Goal: Information Seeking & Learning: Learn about a topic

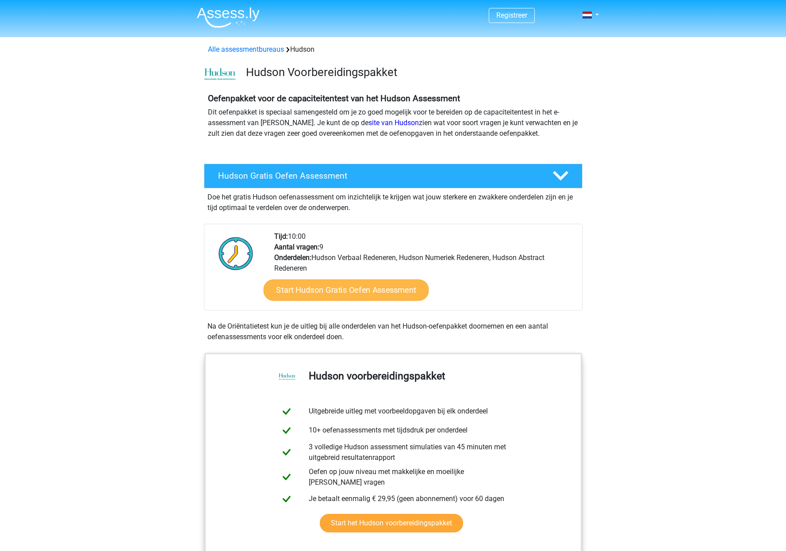
click at [369, 290] on link "Start Hudson Gratis Oefen Assessment" at bounding box center [345, 289] width 165 height 21
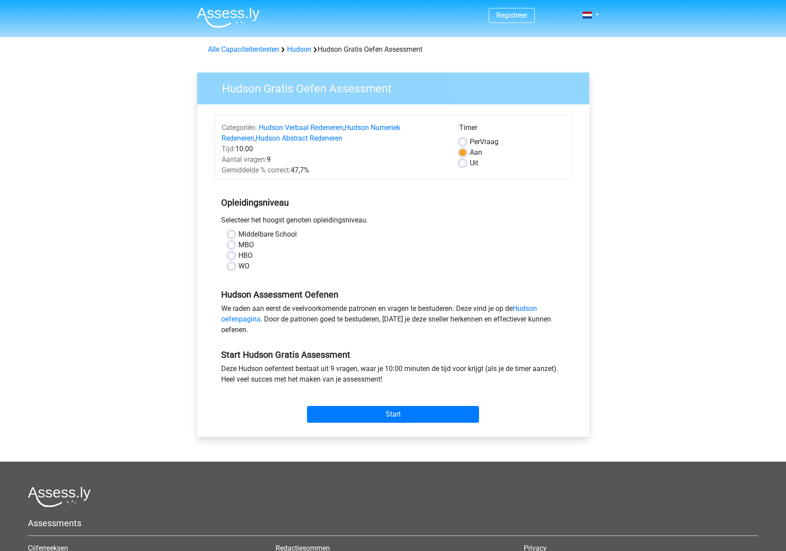
click at [240, 256] on label "HBO" at bounding box center [245, 255] width 14 height 11
click at [235, 256] on input "HBO" at bounding box center [231, 254] width 7 height 9
radio input "true"
click at [397, 412] on input "Start" at bounding box center [393, 414] width 172 height 17
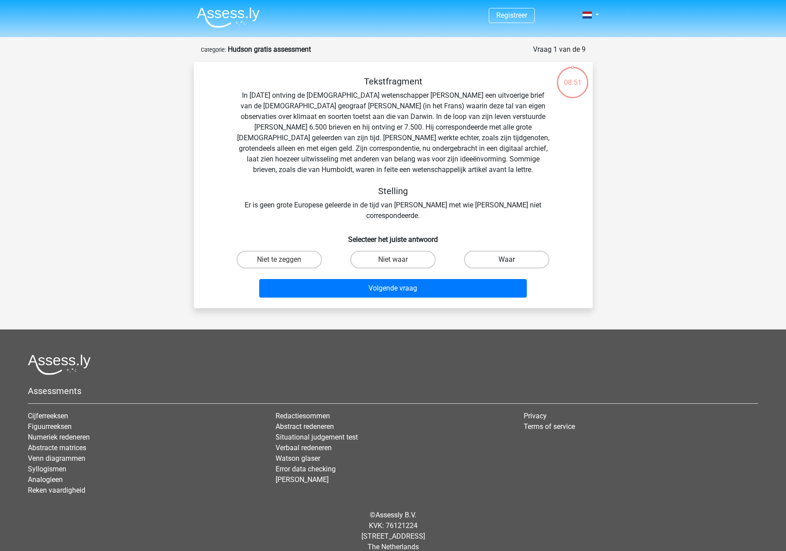
click at [512, 251] on label "Waar" at bounding box center [506, 260] width 85 height 18
click at [512, 259] on input "Waar" at bounding box center [510, 262] width 6 height 6
radio input "true"
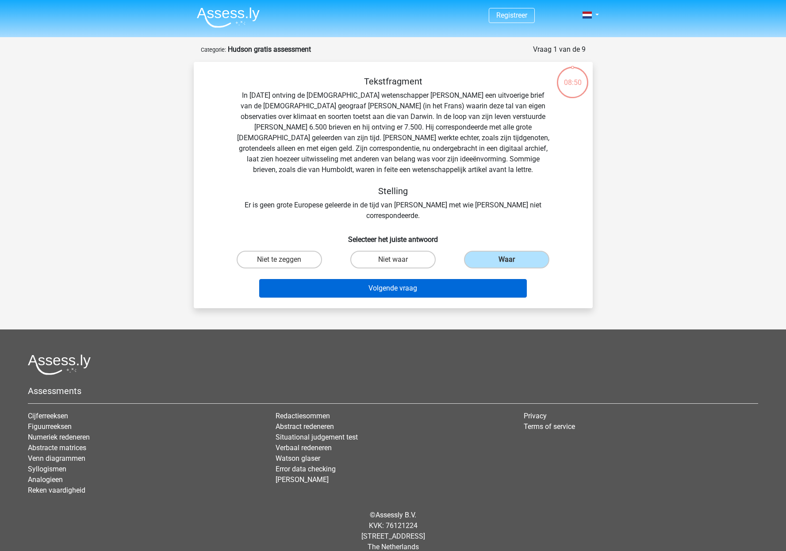
click at [373, 279] on button "Volgende vraag" at bounding box center [392, 288] width 267 height 19
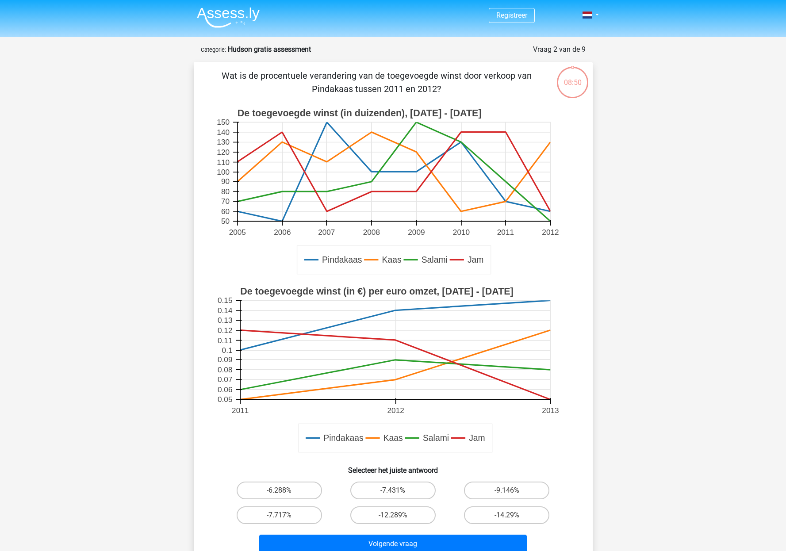
scroll to position [44, 0]
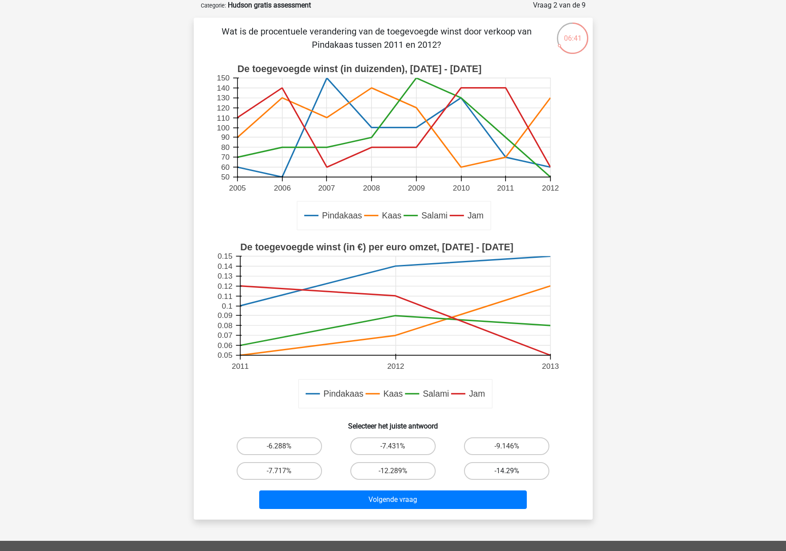
click at [519, 472] on label "-14.29%" at bounding box center [506, 471] width 85 height 18
click at [512, 472] on input "-14.29%" at bounding box center [510, 474] width 6 height 6
radio input "true"
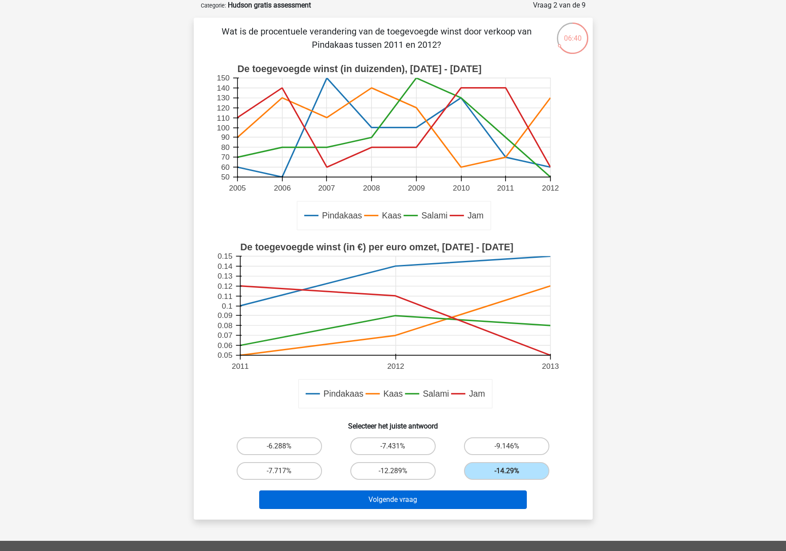
click at [424, 504] on button "Volgende vraag" at bounding box center [392, 499] width 267 height 19
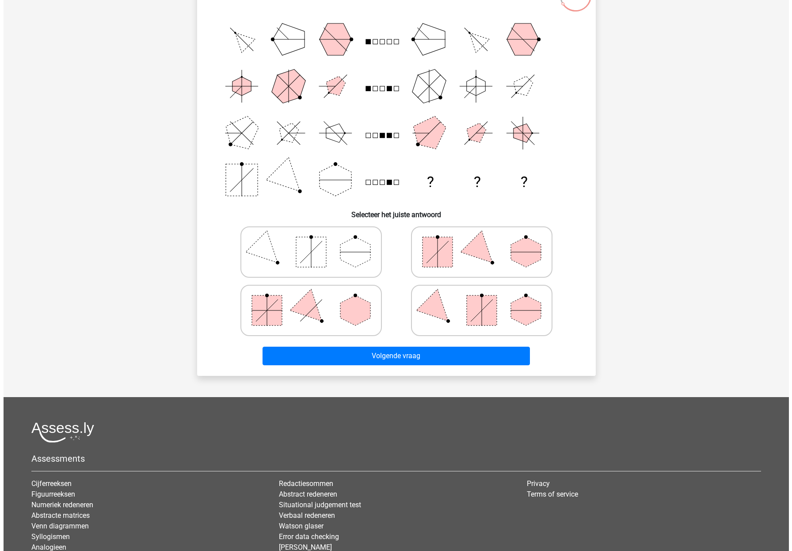
scroll to position [0, 0]
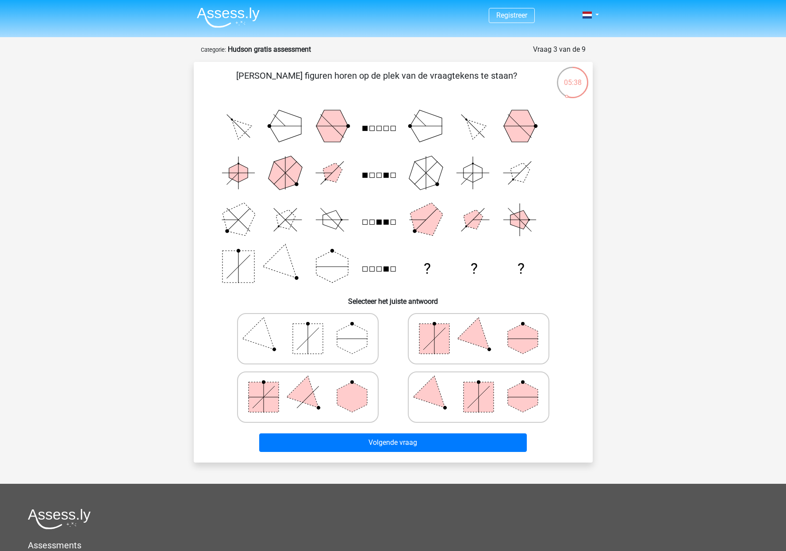
click at [439, 337] on rect at bounding box center [434, 339] width 30 height 30
click at [478, 328] on input "radio" at bounding box center [481, 325] width 6 height 6
radio input "true"
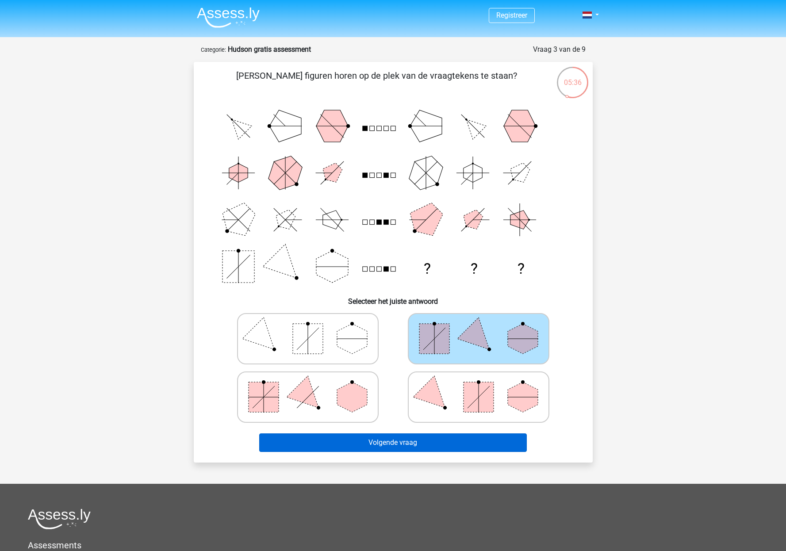
click at [422, 443] on button "Volgende vraag" at bounding box center [392, 442] width 267 height 19
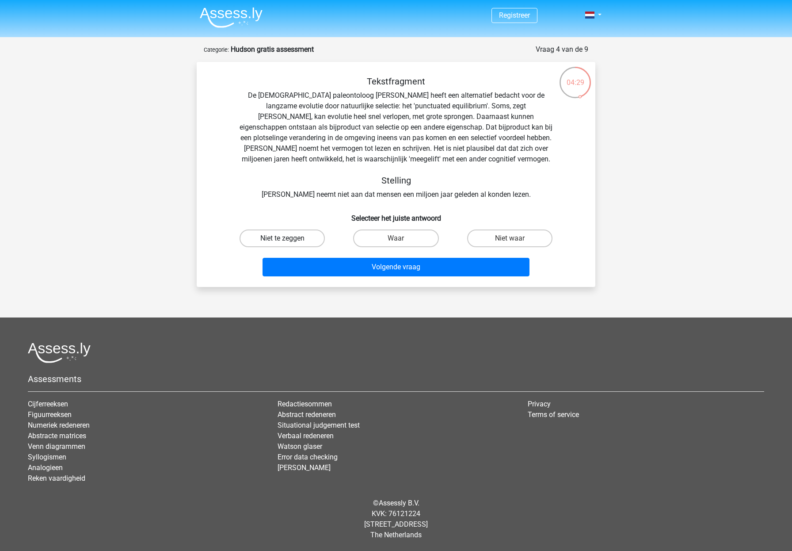
click at [257, 234] on label "Niet te zeggen" at bounding box center [282, 238] width 85 height 18
click at [282, 238] on input "Niet te zeggen" at bounding box center [285, 241] width 6 height 6
radio input "true"
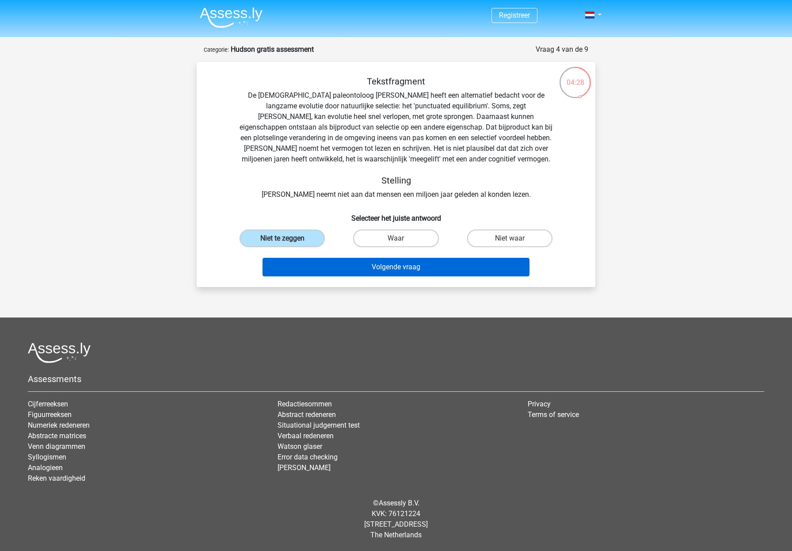
click at [388, 267] on button "Volgende vraag" at bounding box center [396, 267] width 267 height 19
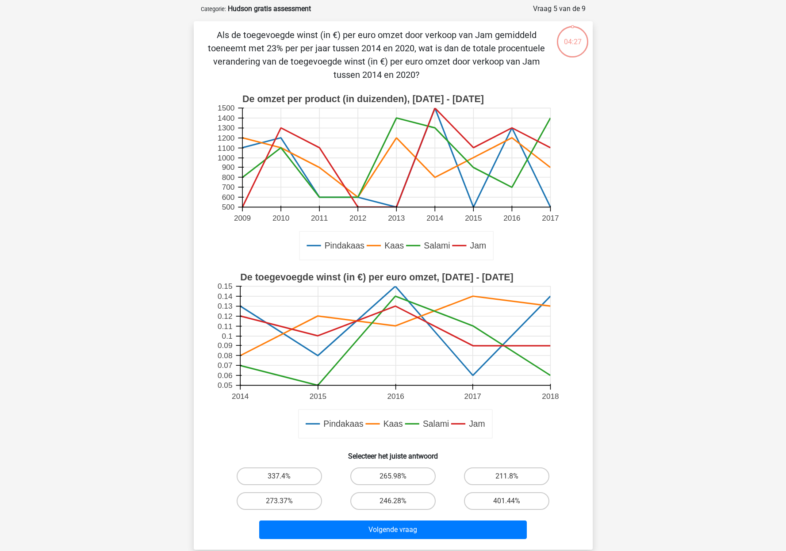
scroll to position [44, 0]
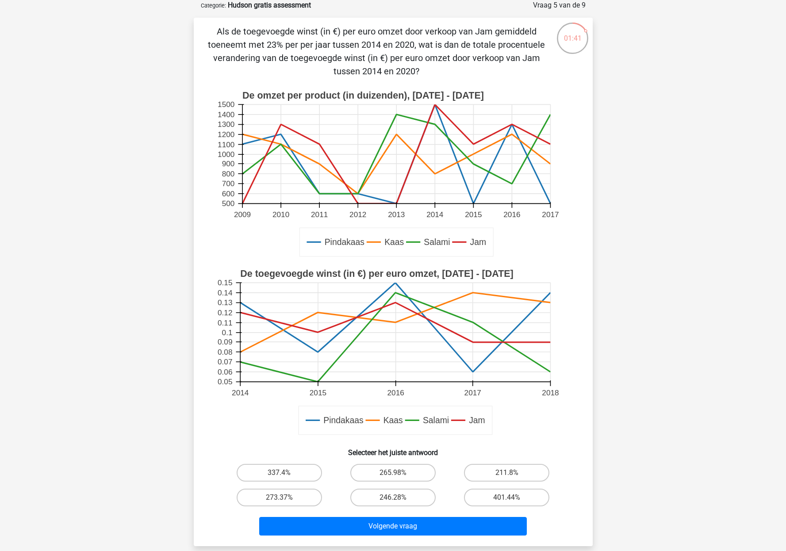
click at [394, 500] on input "246.28%" at bounding box center [396, 500] width 6 height 6
radio input "true"
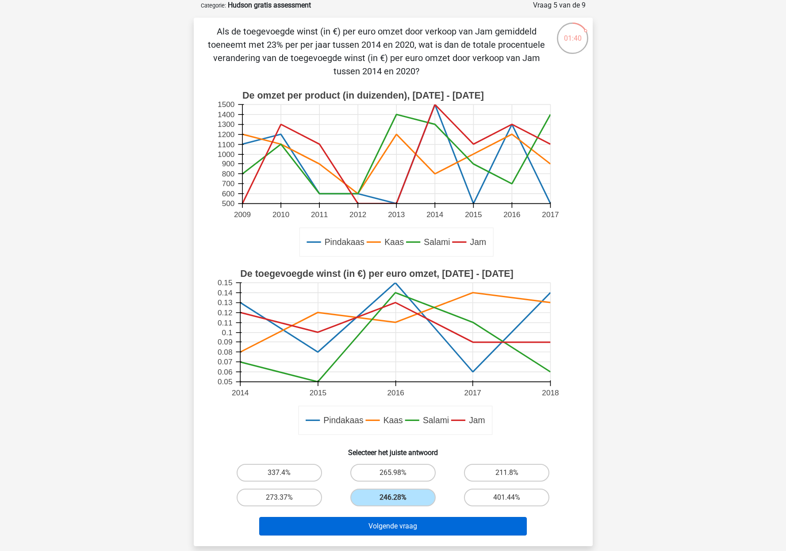
click at [409, 526] on button "Volgende vraag" at bounding box center [392, 526] width 267 height 19
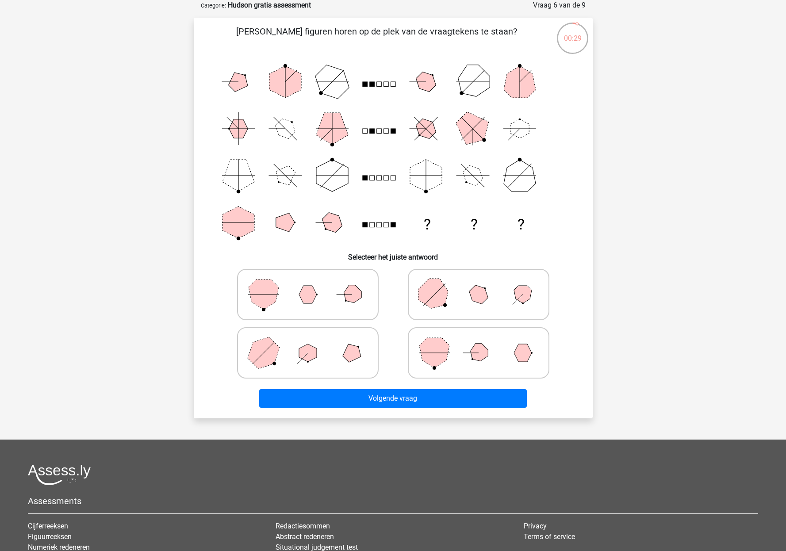
click at [483, 290] on polygon at bounding box center [477, 294] width 25 height 25
click at [483, 283] on input "radio" at bounding box center [481, 281] width 6 height 6
radio input "true"
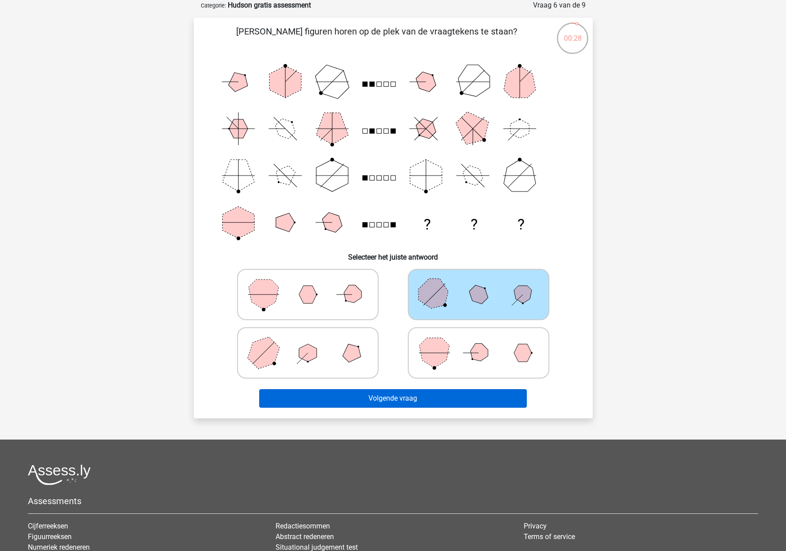
click at [392, 394] on button "Volgende vraag" at bounding box center [392, 398] width 267 height 19
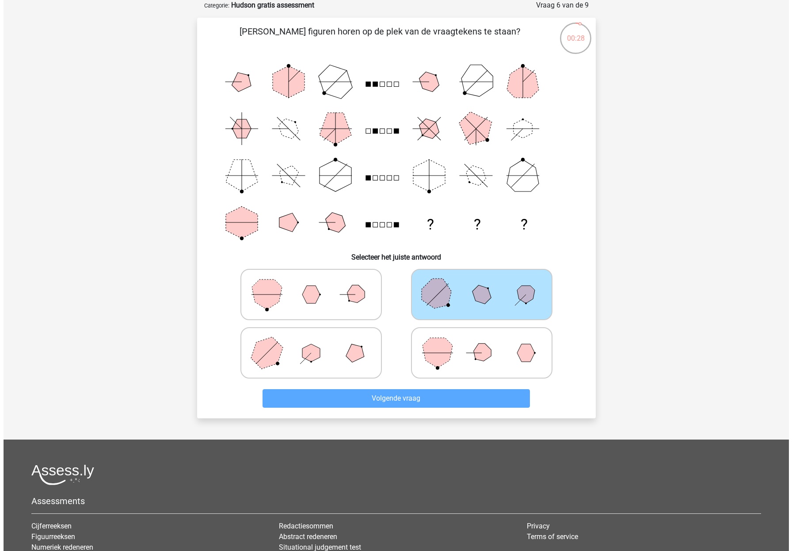
scroll to position [0, 0]
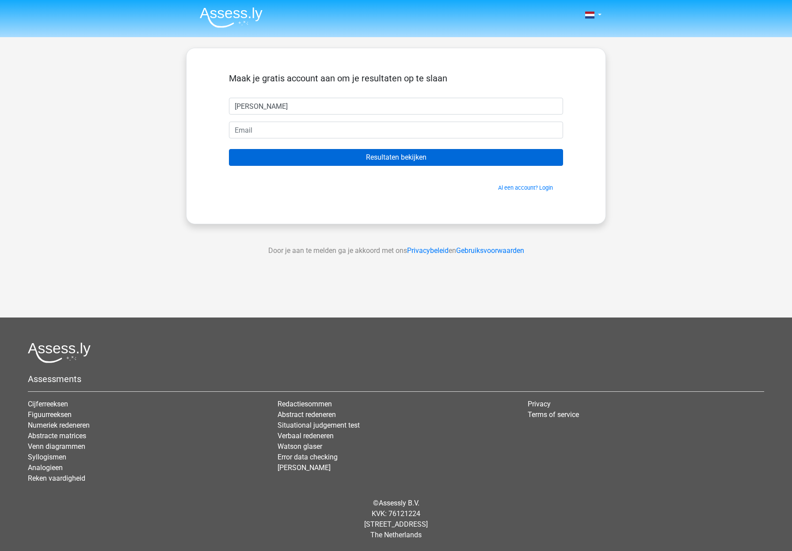
type input "Liesbeth"
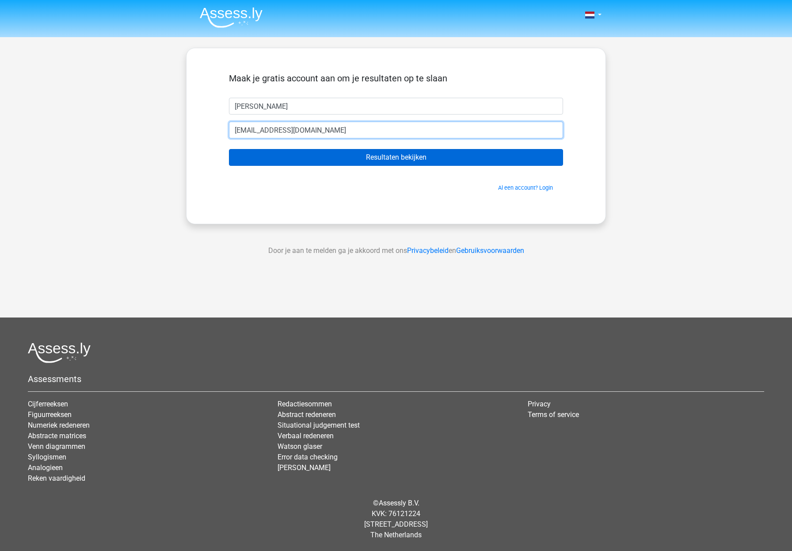
type input "liesbeth_vernack@hotmail.com"
click at [421, 156] on input "Resultaten bekijken" at bounding box center [396, 157] width 334 height 17
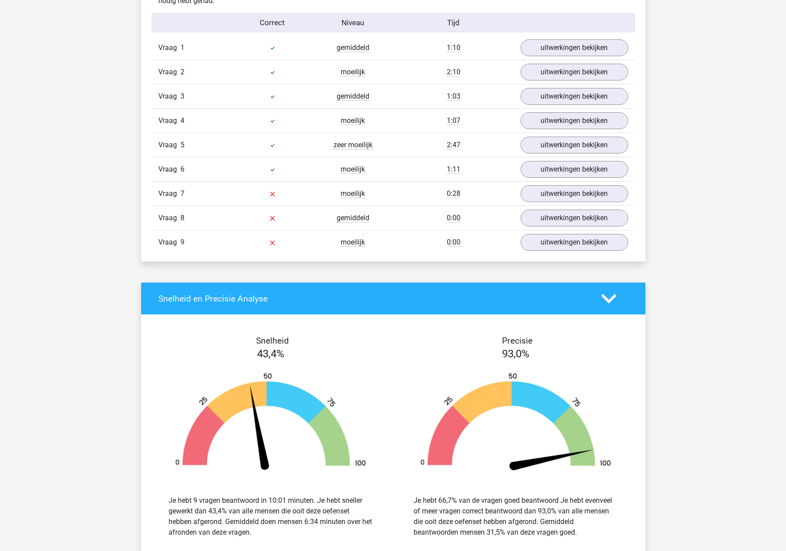
scroll to position [894, 0]
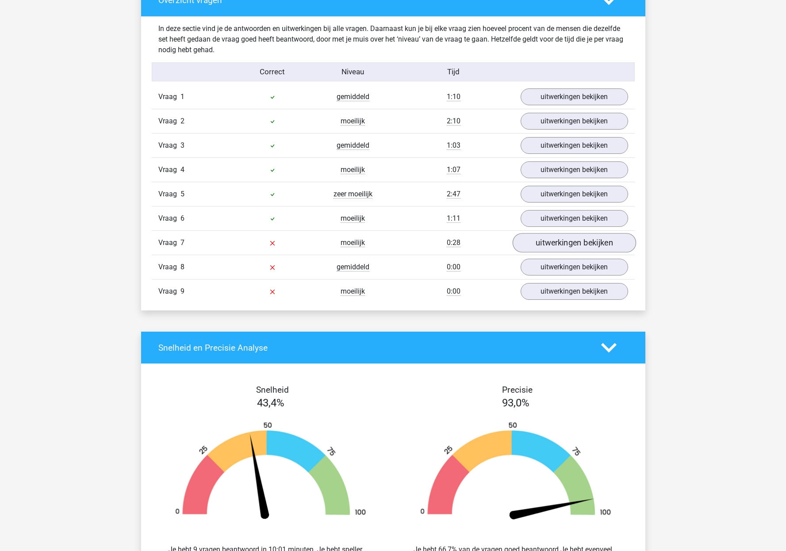
click at [580, 244] on link "uitwerkingen bekijken" at bounding box center [573, 242] width 123 height 19
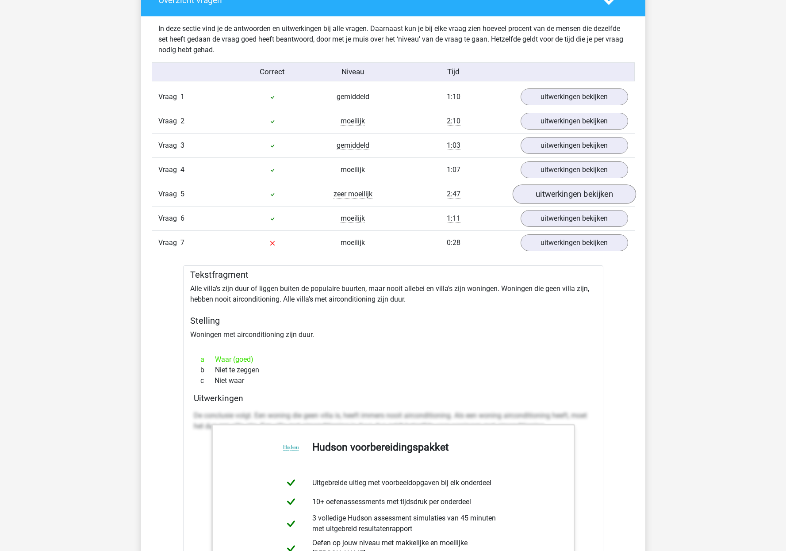
click at [595, 197] on link "uitwerkingen bekijken" at bounding box center [573, 194] width 123 height 19
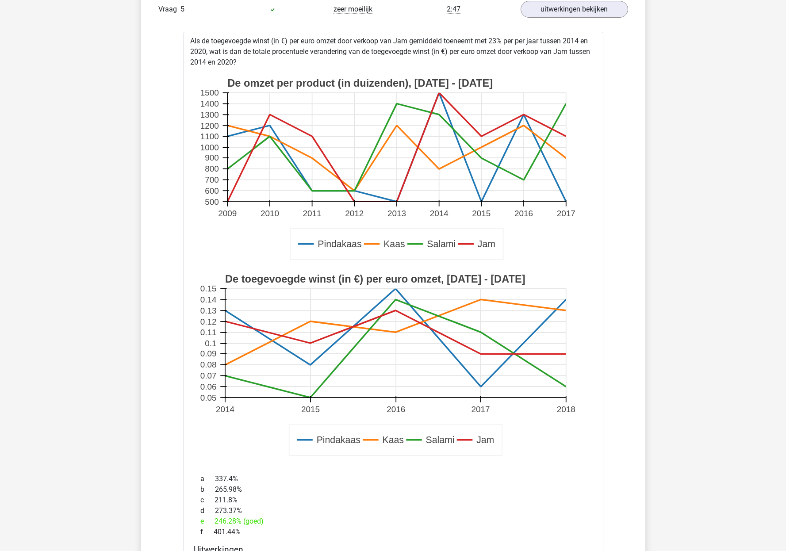
scroll to position [891, 0]
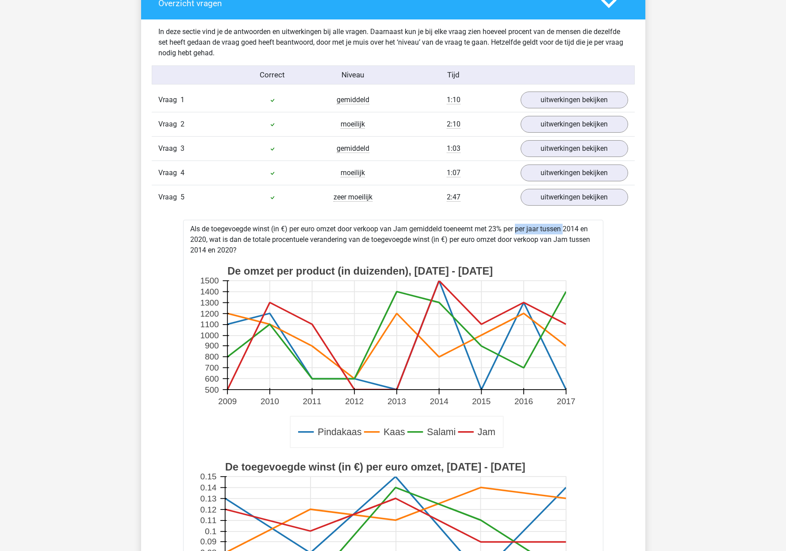
drag, startPoint x: 490, startPoint y: 225, endPoint x: 539, endPoint y: 230, distance: 49.8
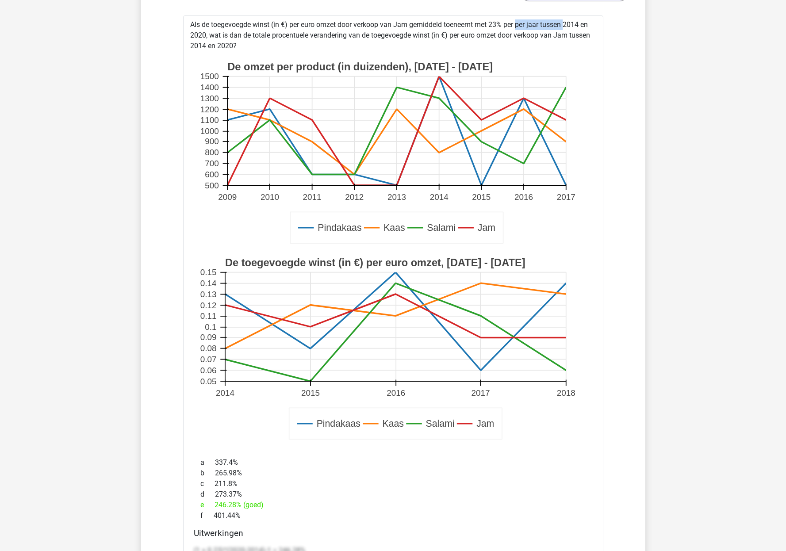
scroll to position [894, 0]
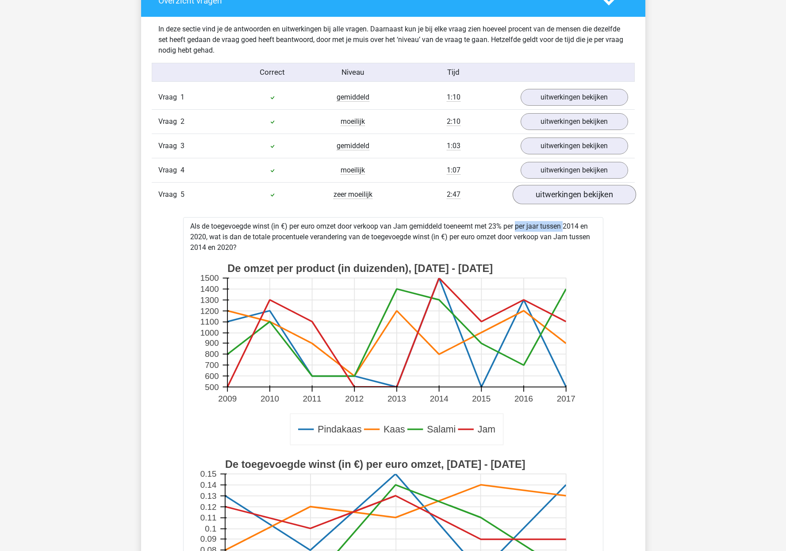
click at [585, 198] on link "uitwerkingen bekijken" at bounding box center [573, 194] width 123 height 19
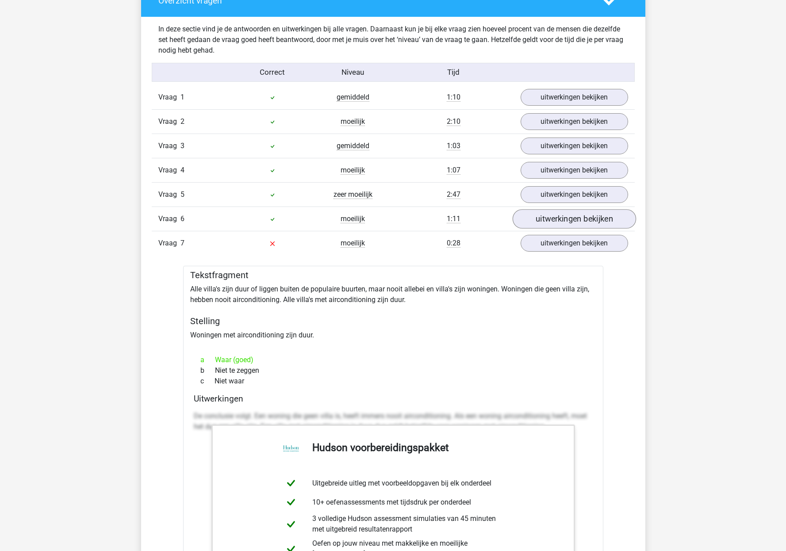
click at [571, 219] on link "uitwerkingen bekijken" at bounding box center [573, 219] width 123 height 19
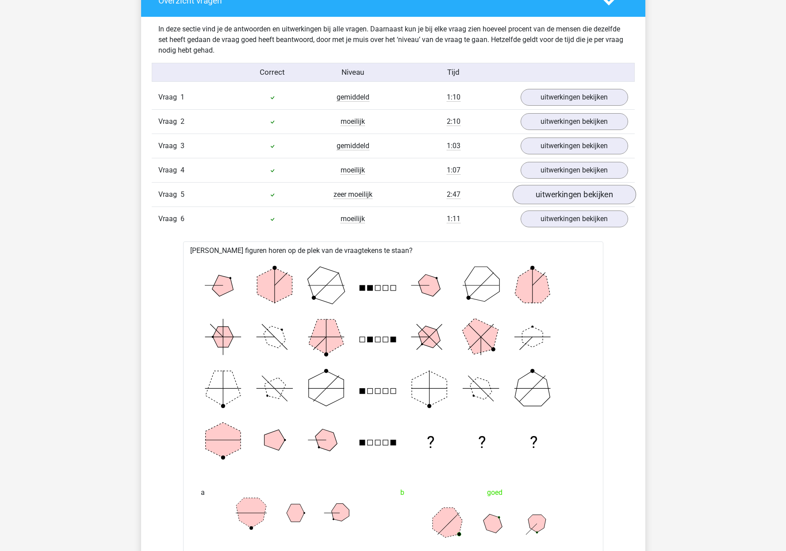
click at [580, 198] on link "uitwerkingen bekijken" at bounding box center [573, 194] width 123 height 19
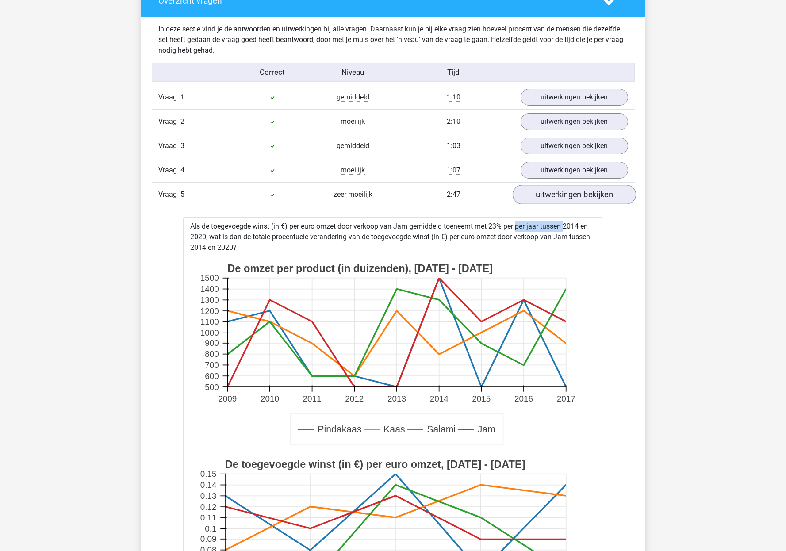
click at [580, 198] on link "uitwerkingen bekijken" at bounding box center [573, 194] width 123 height 19
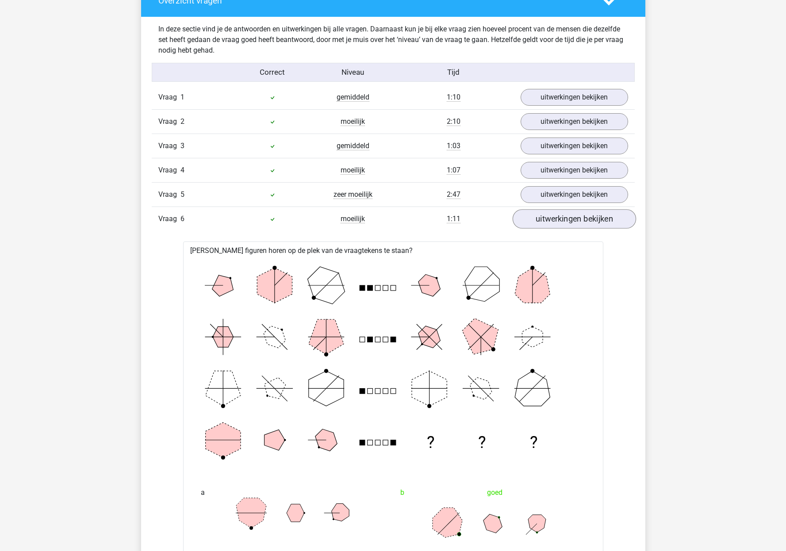
click at [568, 222] on link "uitwerkingen bekijken" at bounding box center [573, 219] width 123 height 19
